Goal: Complete application form

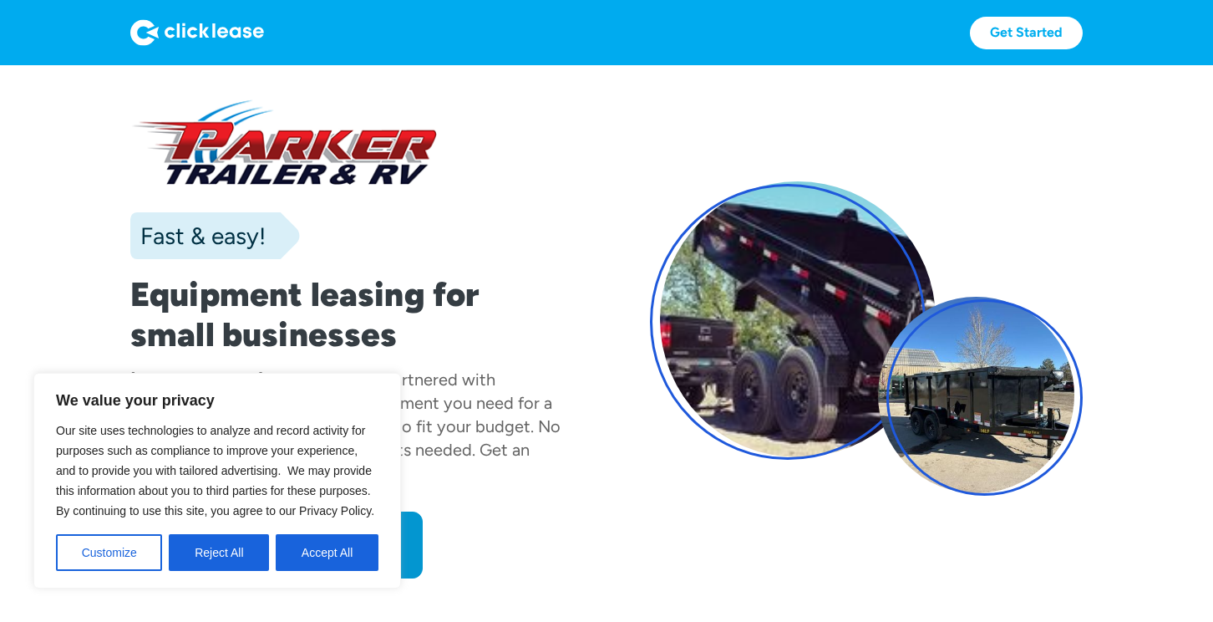
click at [595, 240] on div "Fast & easy! Equipment leasing for small businesses [PERSON_NAME] Trailer & RV …" at bounding box center [606, 339] width 952 height 480
click at [220, 552] on button "Reject All" at bounding box center [219, 552] width 100 height 37
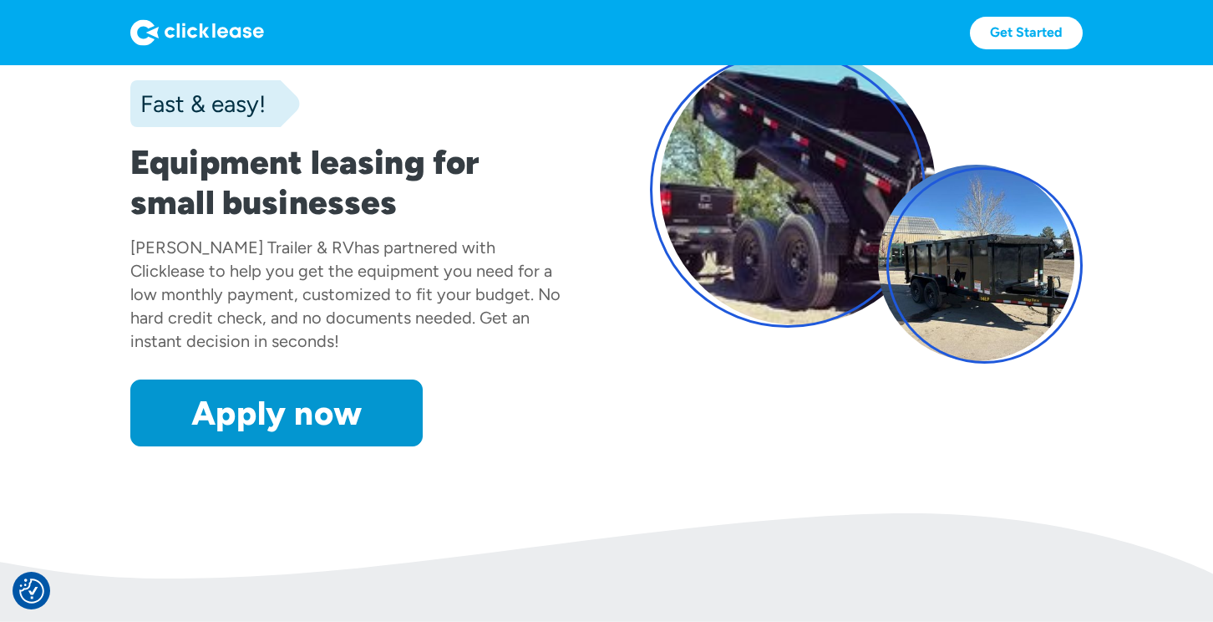
scroll to position [130, 0]
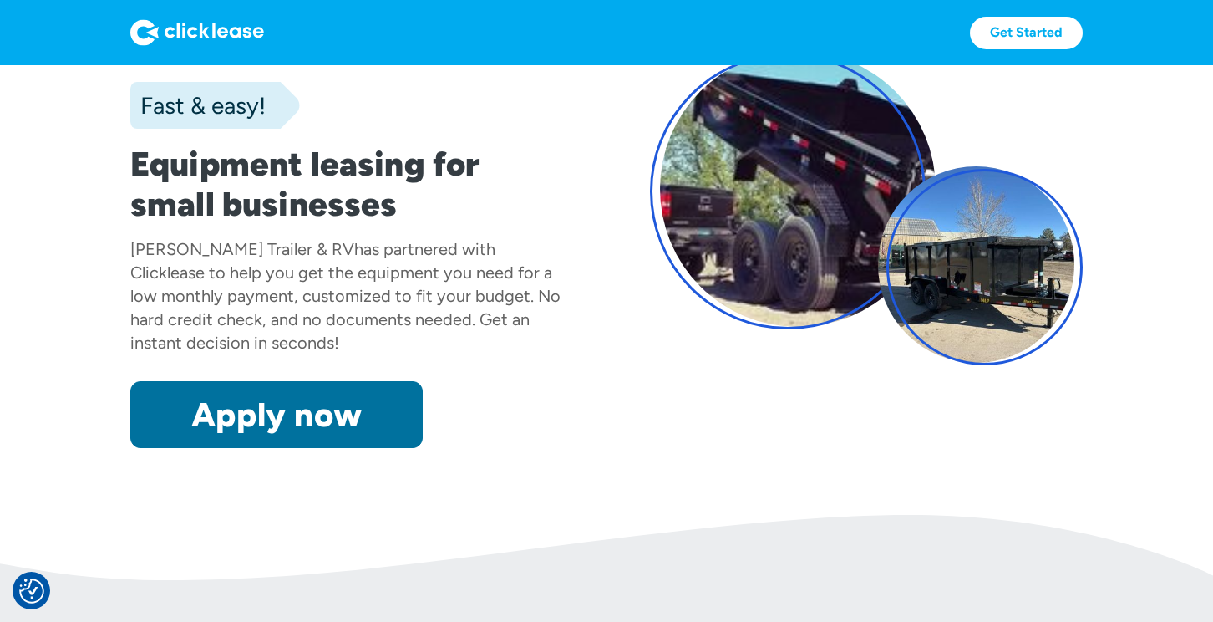
click at [297, 423] on link "Apply now" at bounding box center [276, 414] width 292 height 67
